Goal: Check status: Check status

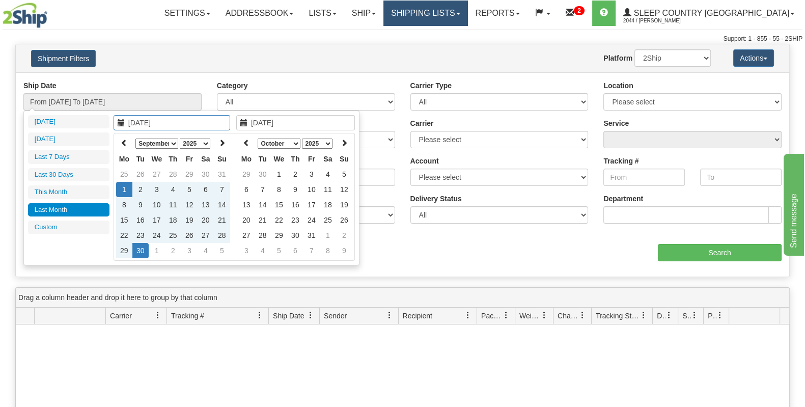
click at [453, 12] on link "Shipping lists" at bounding box center [426, 13] width 84 height 25
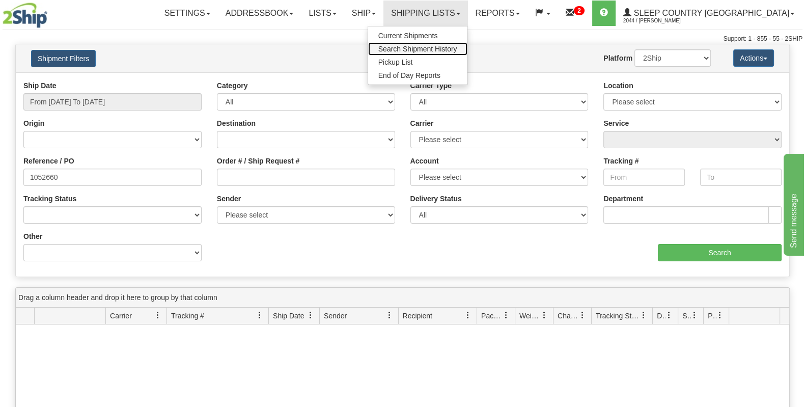
click at [443, 49] on span "Search Shipment History" at bounding box center [417, 49] width 79 height 8
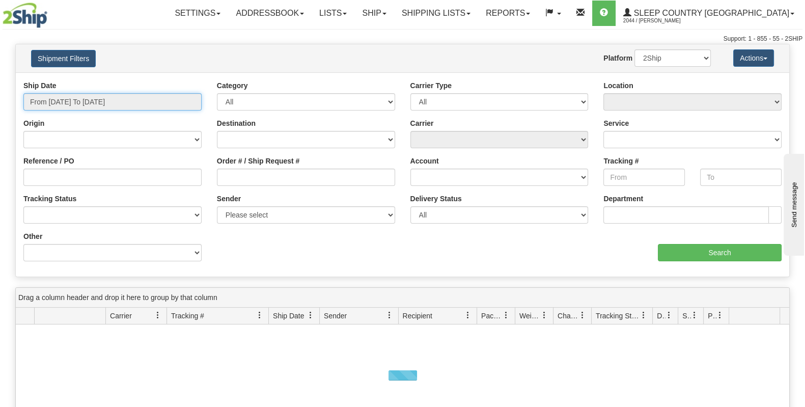
click at [85, 103] on input "From [DATE] To [DATE]" at bounding box center [112, 101] width 178 height 17
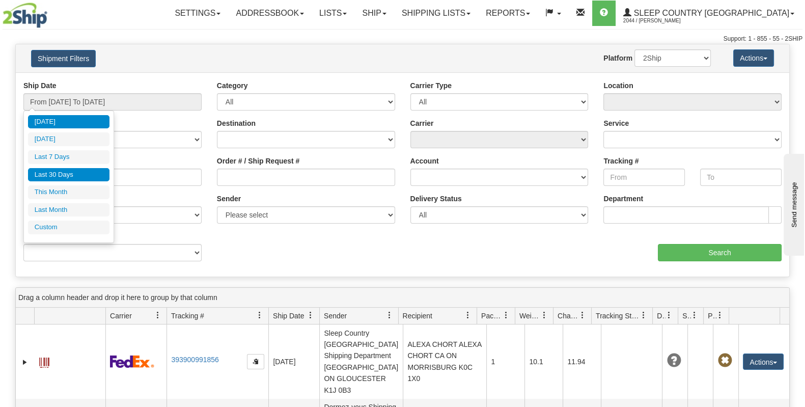
click at [80, 174] on li "Last 30 Days" at bounding box center [69, 175] width 82 height 14
type input "From 09/05/2025 To 10/04/2025"
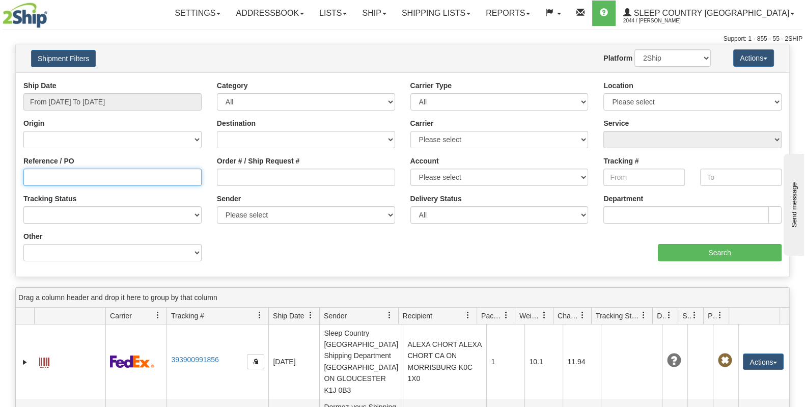
click at [83, 174] on input "Reference / PO" at bounding box center [112, 177] width 178 height 17
paste input "1058683"
type input "1058683"
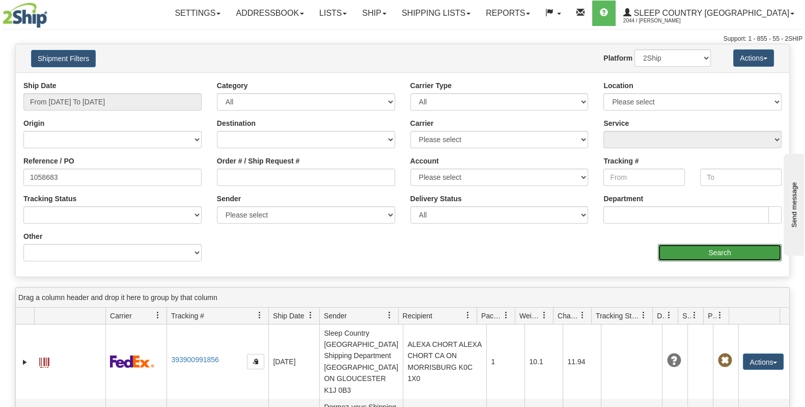
click at [680, 253] on input "Search" at bounding box center [720, 252] width 124 height 17
